Goal: Register for event/course

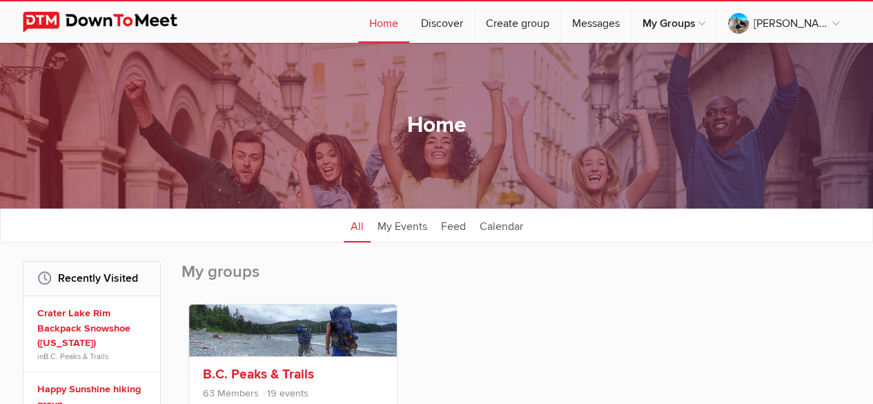
click at [297, 346] on link at bounding box center [293, 330] width 208 height 52
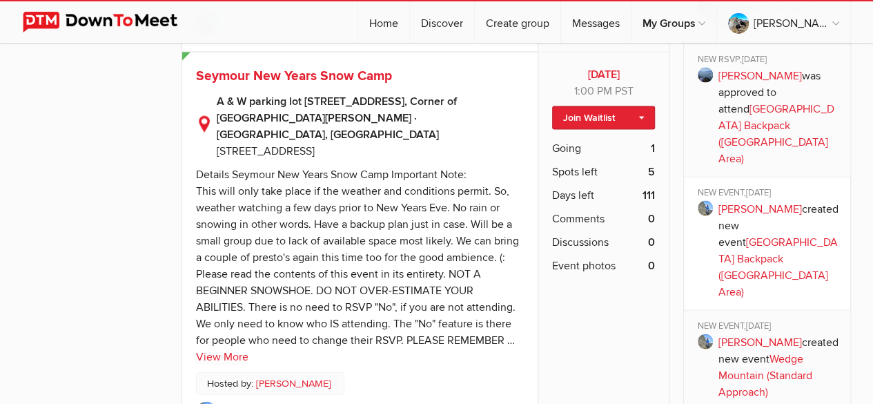
scroll to position [1303, 0]
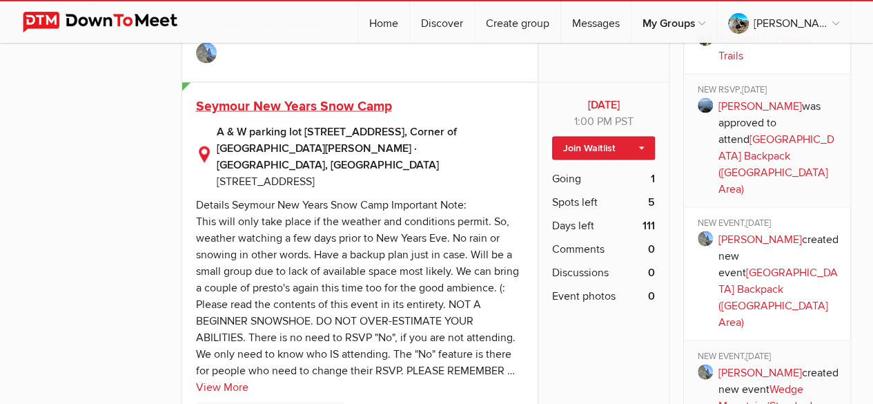
click at [382, 114] on span "Seymour New Years Snow Camp" at bounding box center [294, 105] width 196 height 17
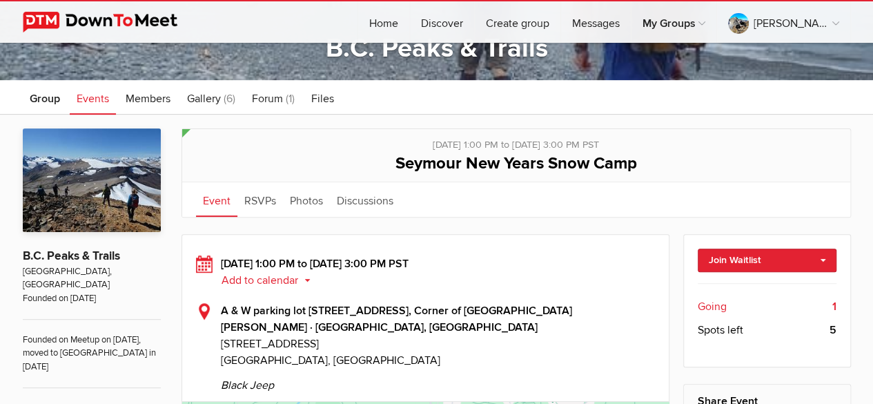
scroll to position [186, 0]
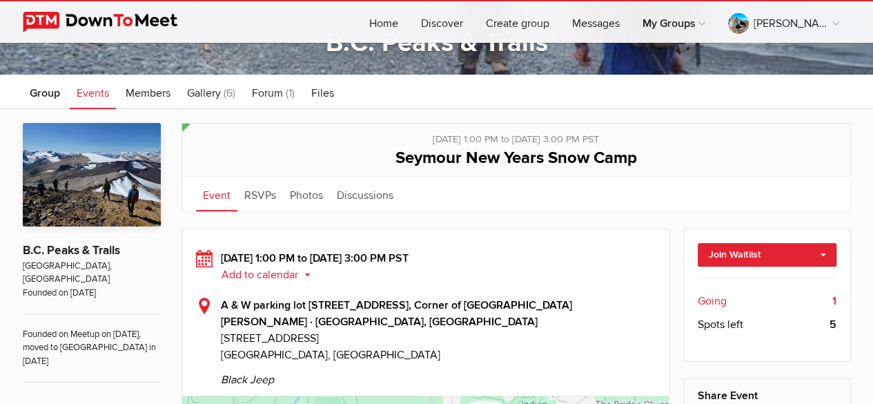
click at [715, 297] on span "Going" at bounding box center [711, 300] width 29 height 17
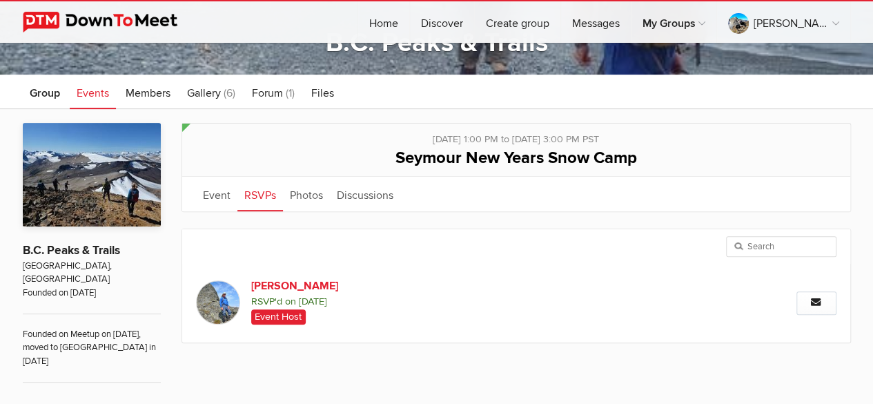
scroll to position [261, 0]
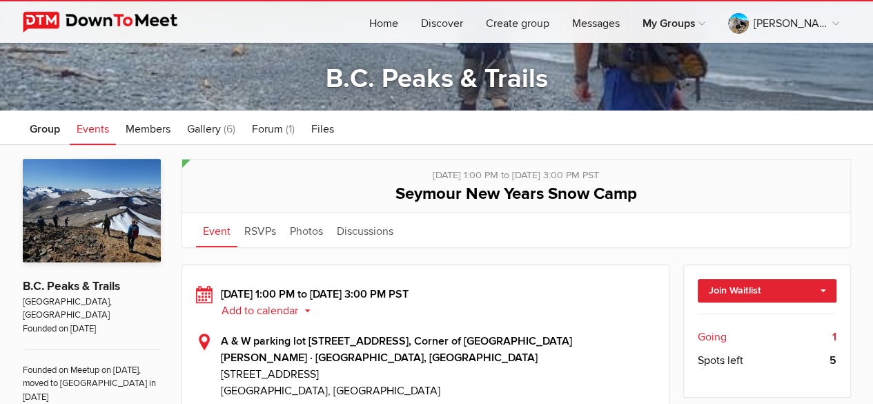
scroll to position [135, 0]
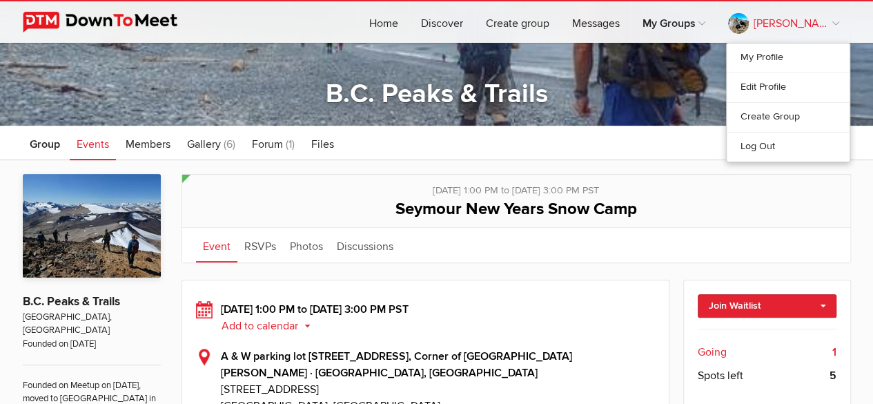
click at [778, 26] on link "[PERSON_NAME]" at bounding box center [783, 21] width 133 height 41
